Goal: Navigation & Orientation: Find specific page/section

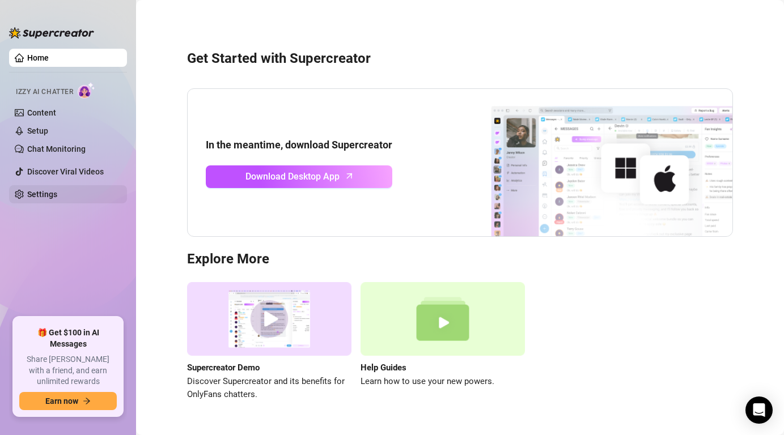
click at [33, 195] on link "Settings" at bounding box center [42, 194] width 30 height 9
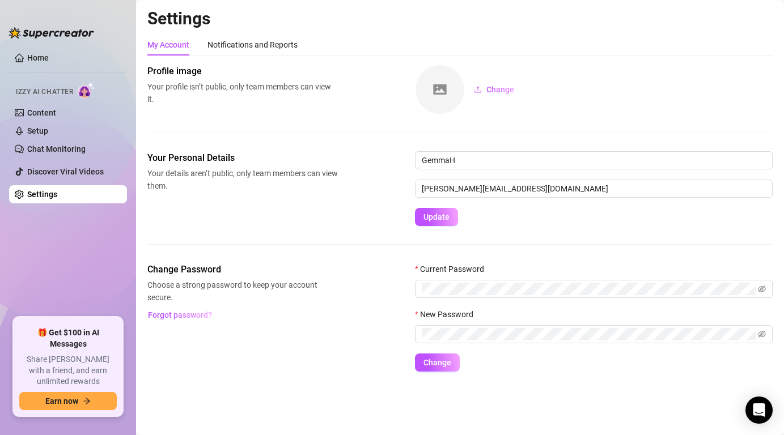
click at [300, 221] on div "Your Personal Details Your details aren’t public, only team members can view th…" at bounding box center [459, 188] width 625 height 75
click at [49, 61] on link "Home" at bounding box center [38, 57] width 22 height 9
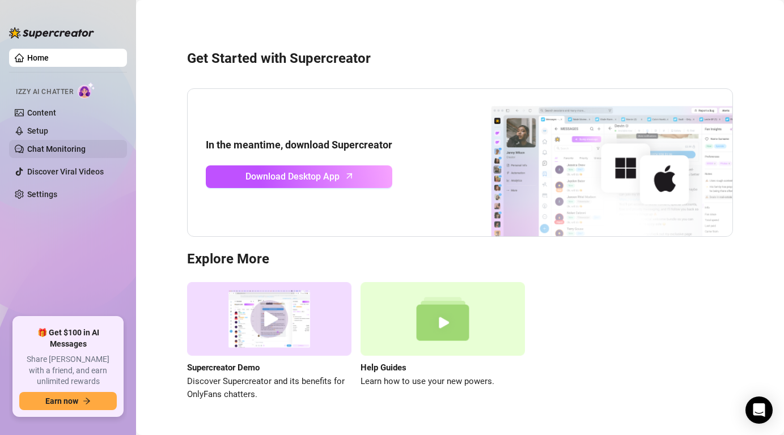
click at [63, 152] on link "Chat Monitoring" at bounding box center [56, 149] width 58 height 9
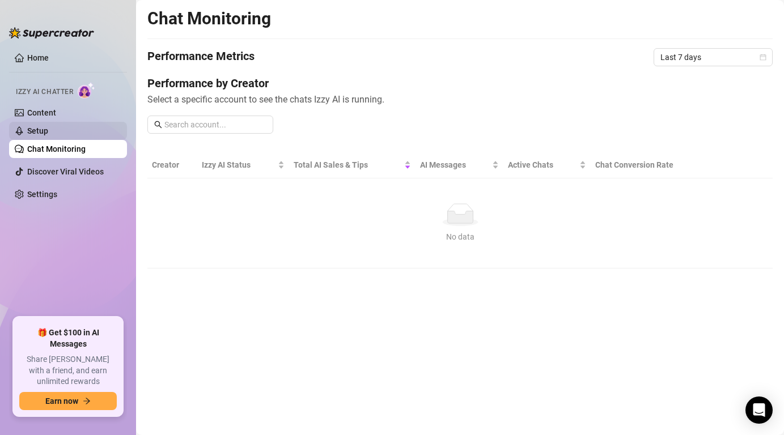
click at [48, 126] on link "Setup" at bounding box center [37, 130] width 21 height 9
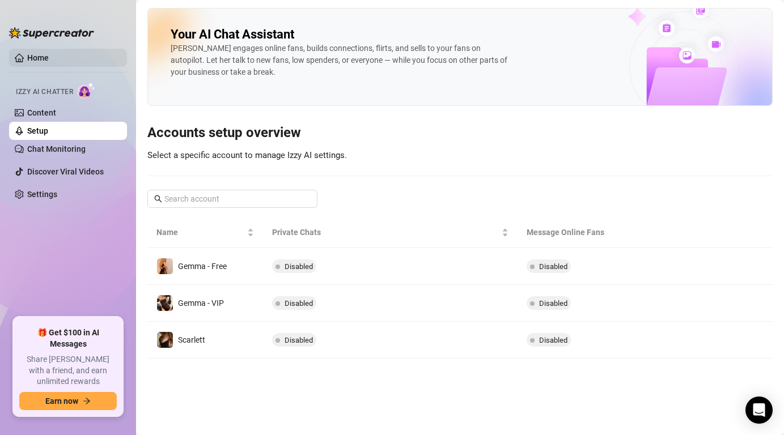
click at [49, 60] on link "Home" at bounding box center [38, 57] width 22 height 9
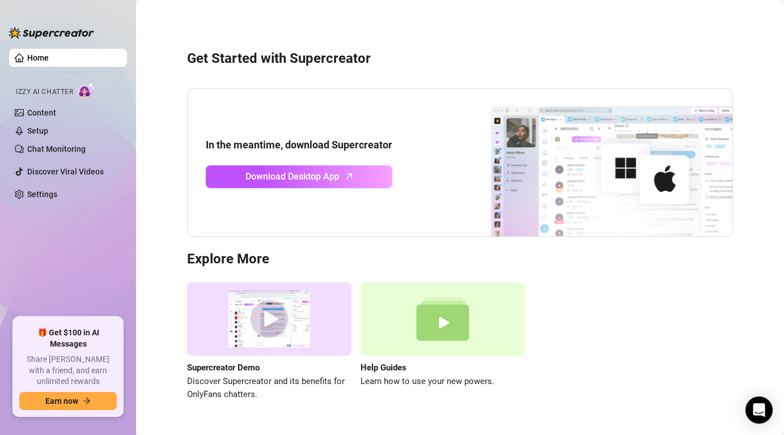
click at [60, 208] on ul "Home Izzy AI Chatter Content Setup Chat Monitoring Discover Viral Videos Settin…" at bounding box center [68, 178] width 118 height 269
click at [57, 199] on link "Settings" at bounding box center [42, 194] width 30 height 9
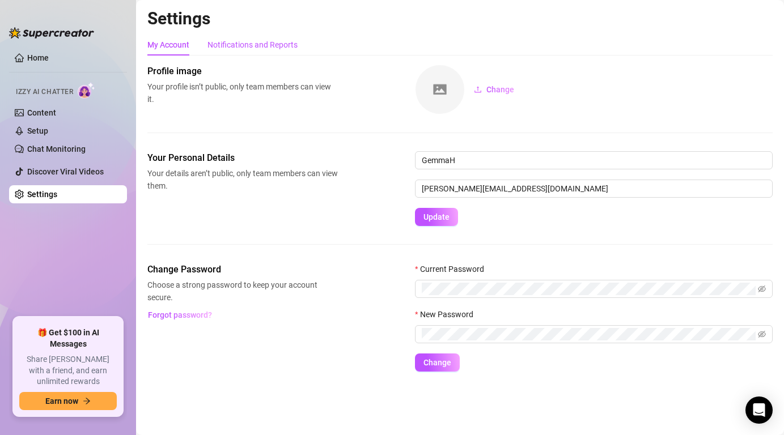
click at [265, 48] on div "Notifications and Reports" at bounding box center [252, 45] width 90 height 12
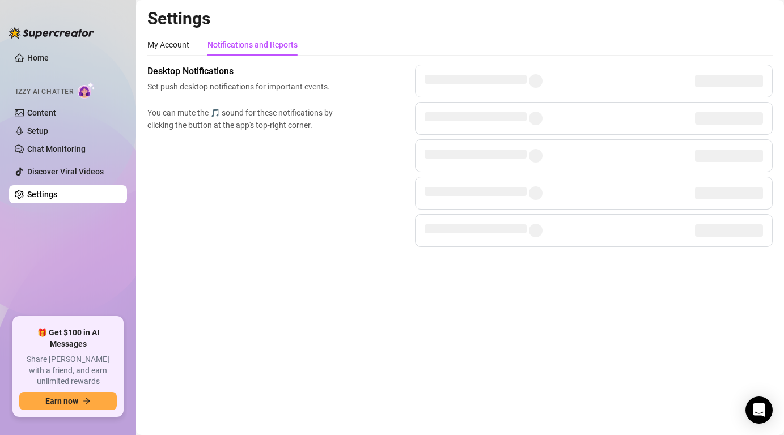
click at [189, 42] on div "My Account Notifications and Reports" at bounding box center [222, 45] width 150 height 22
click at [176, 41] on div "My Account" at bounding box center [168, 45] width 42 height 12
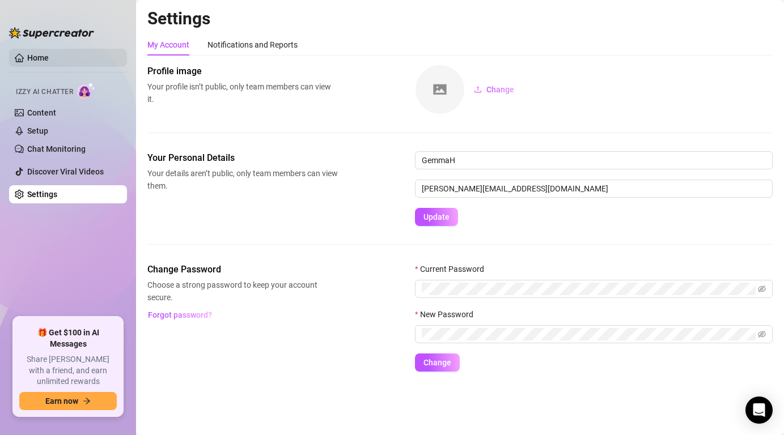
click at [49, 57] on link "Home" at bounding box center [38, 57] width 22 height 9
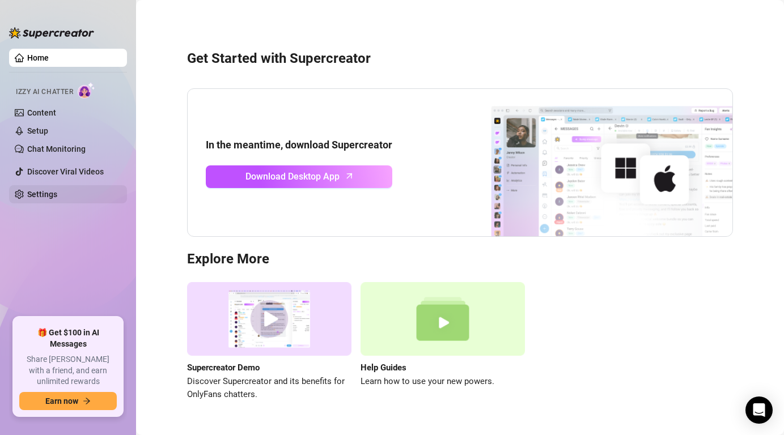
click at [44, 199] on link "Settings" at bounding box center [42, 194] width 30 height 9
